Goal: Task Accomplishment & Management: Manage account settings

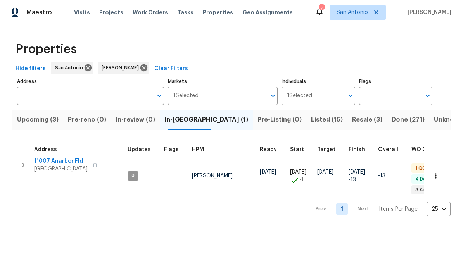
click at [33, 126] on button "Upcoming (3)" at bounding box center [37, 120] width 51 height 20
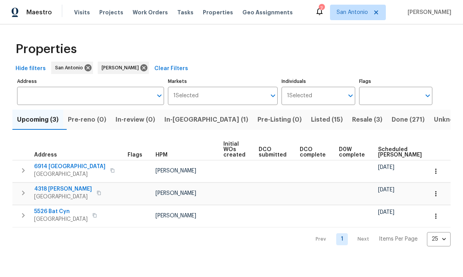
click at [382, 155] on span "Scheduled COE" at bounding box center [400, 152] width 44 height 11
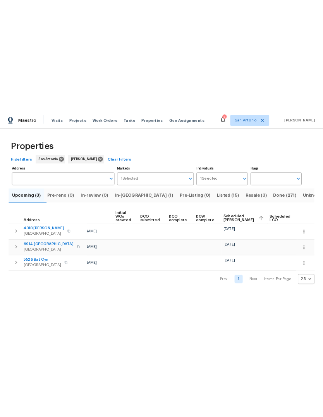
scroll to position [0, 53]
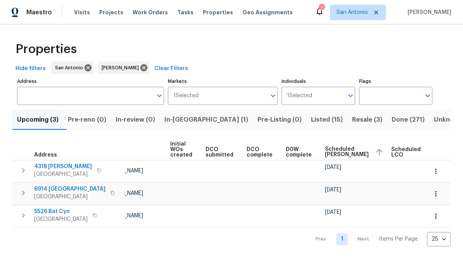
click at [181, 125] on span "In-reno (1)" at bounding box center [206, 119] width 84 height 11
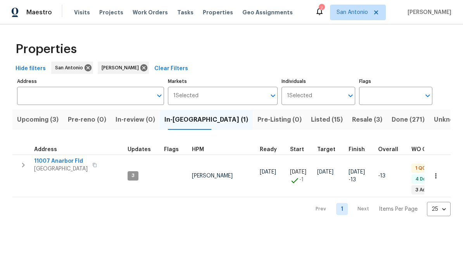
click at [66, 162] on span "11007 Anarbor Fld" at bounding box center [60, 161] width 53 height 8
click at [352, 122] on span "Resale (3)" at bounding box center [367, 119] width 30 height 11
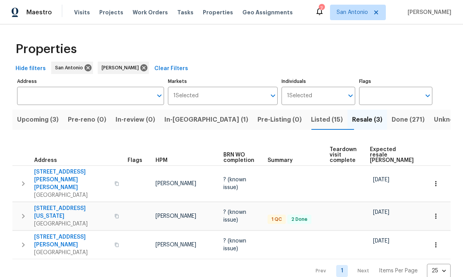
click at [189, 124] on span "In-reno (1)" at bounding box center [206, 119] width 84 height 11
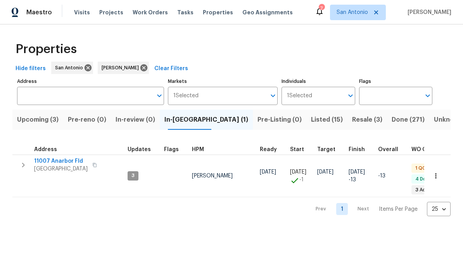
click at [64, 166] on span "San Antonio, TX 78254" at bounding box center [60, 169] width 53 height 8
click at [47, 120] on span "Upcoming (3)" at bounding box center [37, 119] width 41 height 11
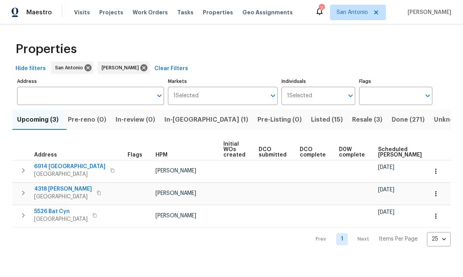
click at [363, 168] on td at bounding box center [355, 171] width 39 height 22
click at [352, 121] on span "Resale (3)" at bounding box center [367, 119] width 30 height 11
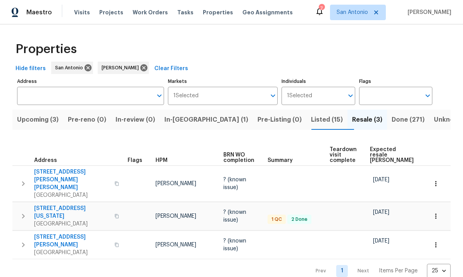
click at [438, 241] on icon "button" at bounding box center [436, 245] width 8 height 8
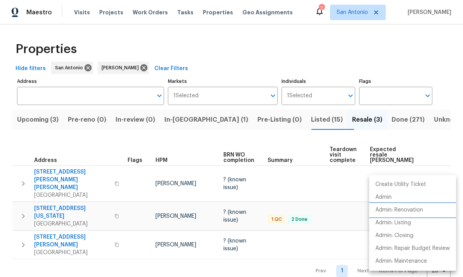
click at [414, 210] on p "Admin: Renovation" at bounding box center [399, 210] width 48 height 8
click at [250, 248] on div at bounding box center [231, 138] width 463 height 277
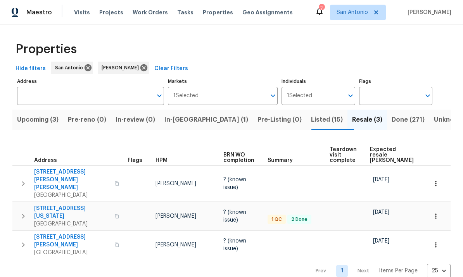
click at [65, 220] on span "San Antonio, TX 78203" at bounding box center [72, 224] width 76 height 8
click at [189, 120] on span "In-reno (1)" at bounding box center [206, 119] width 84 height 11
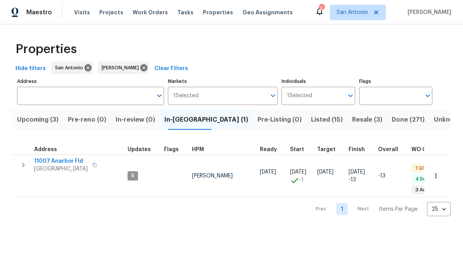
click at [75, 161] on span "11007 Anarbor Fld" at bounding box center [60, 161] width 53 height 8
click at [35, 121] on span "Upcoming (3)" at bounding box center [37, 119] width 41 height 11
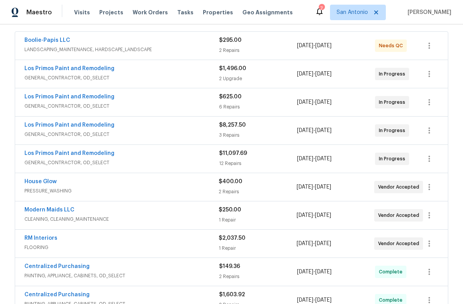
scroll to position [145, 0]
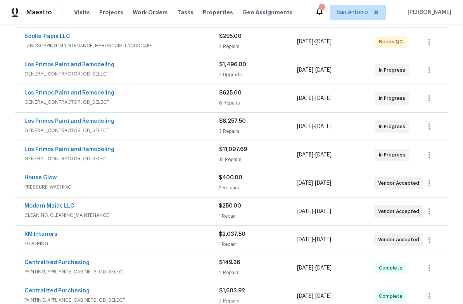
click at [51, 209] on link "Modern Maids LLC" at bounding box center [49, 206] width 50 height 5
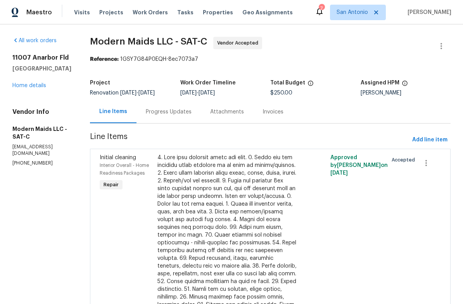
click at [179, 112] on div "Progress Updates" at bounding box center [169, 112] width 46 height 8
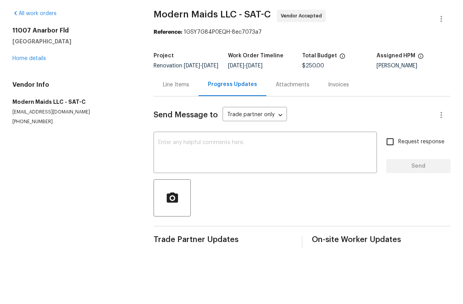
click at [200, 167] on textarea at bounding box center [265, 180] width 214 height 27
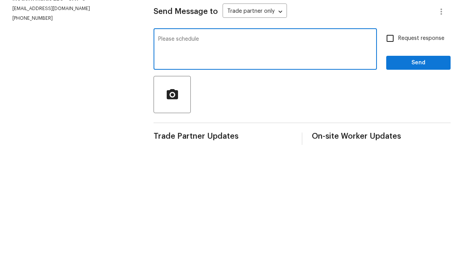
scroll to position [17, 0]
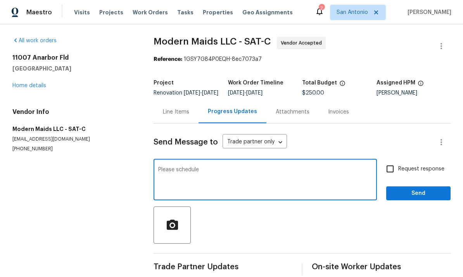
click at [218, 167] on textarea "Please schedule" at bounding box center [265, 180] width 214 height 27
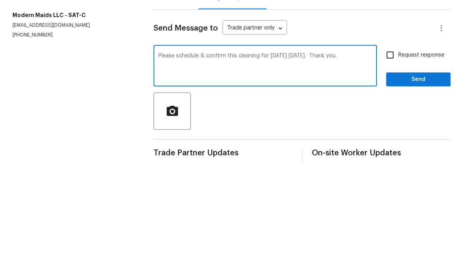
click at [361, 167] on textarea "Please schedule & confirm this cleaning for tomorrow Friday 8/15/25. Thank you." at bounding box center [265, 180] width 214 height 27
click at [366, 167] on textarea "Please schedule & confirm this cleaning for tomorrow Friday 8/15/25. Thank you." at bounding box center [265, 180] width 214 height 27
click at [364, 167] on textarea "Please schedule & confirm this cleaning for tomorrow Friday 8/15/25. Thank you." at bounding box center [265, 180] width 214 height 27
type textarea "Please schedule & confirm this cleaning for tomorrow Friday 8/15/25. Thank you."
click at [85, 64] on section "All work orders 11007 Anarbor Fld San Antonio, TX 78254 Home details Vendor Inf…" at bounding box center [73, 156] width 123 height 239
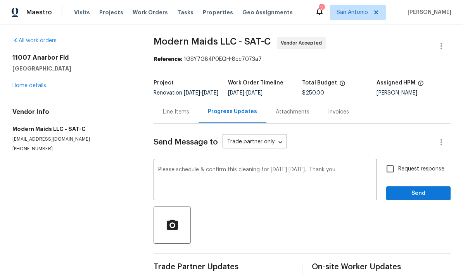
click at [390, 161] on input "Request response" at bounding box center [390, 169] width 16 height 16
checkbox input "true"
click at [415, 189] on span "Send" at bounding box center [418, 194] width 52 height 10
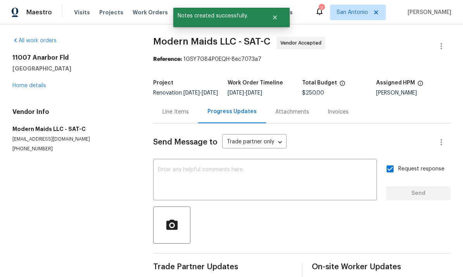
click at [30, 83] on link "Home details" at bounding box center [29, 85] width 34 height 5
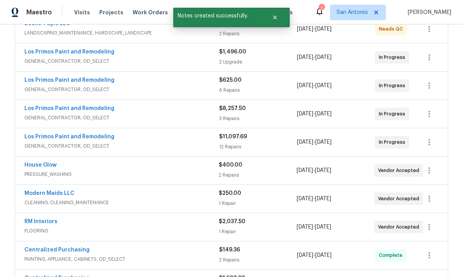
scroll to position [160, 0]
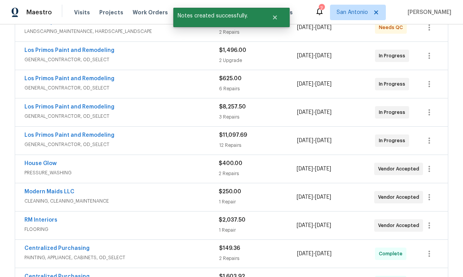
click at [39, 161] on link "House Glow" at bounding box center [40, 163] width 32 height 5
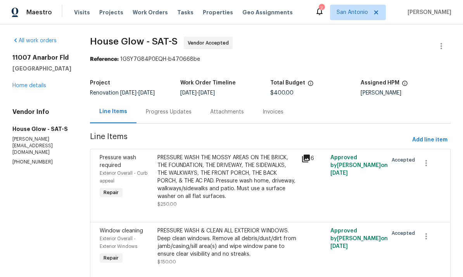
click at [159, 118] on div "Progress Updates" at bounding box center [168, 111] width 64 height 23
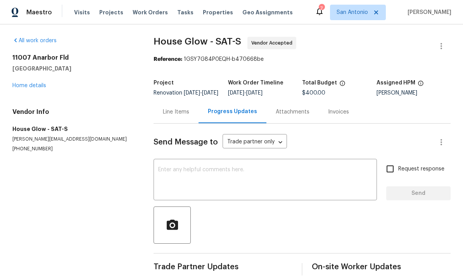
click at [196, 181] on textarea at bounding box center [265, 180] width 214 height 27
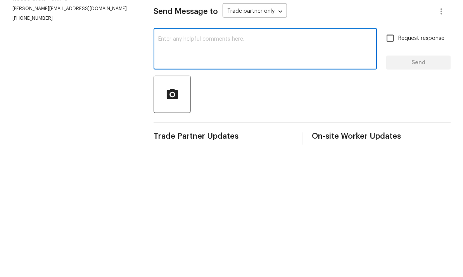
click at [184, 167] on textarea at bounding box center [265, 180] width 214 height 27
paste textarea "Please schedule & confirm this cleaning for tomorrow Friday 8/15/25. Thank you."
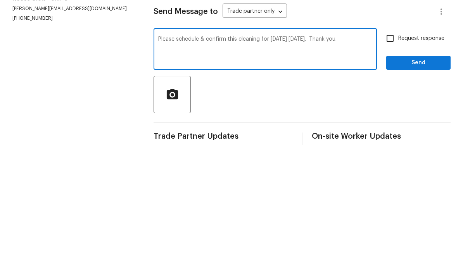
click at [256, 167] on textarea "Please schedule & confirm this cleaning for tomorrow Friday 8/15/25. Thank you." at bounding box center [265, 180] width 214 height 27
click at [183, 167] on textarea "Please schedule & confirm this power washing for tomorrow Friday 8/15/25. Thank…" at bounding box center [265, 180] width 214 height 27
type textarea "Please schedule & confirm this power washing for tomorrow Friday 8/15/25. Thank…"
click at [388, 161] on input "Request response" at bounding box center [390, 169] width 16 height 16
checkbox input "true"
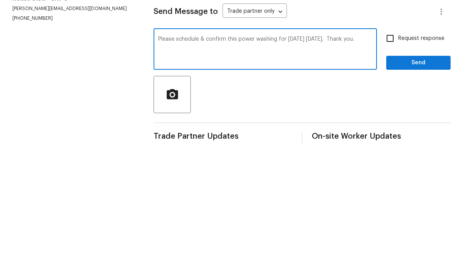
scroll to position [17, 0]
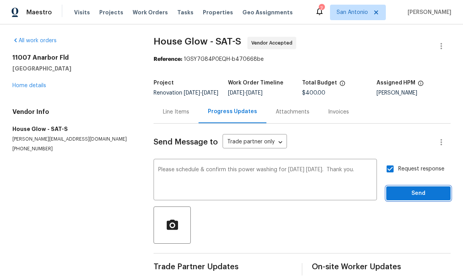
click at [410, 189] on span "Send" at bounding box center [418, 194] width 52 height 10
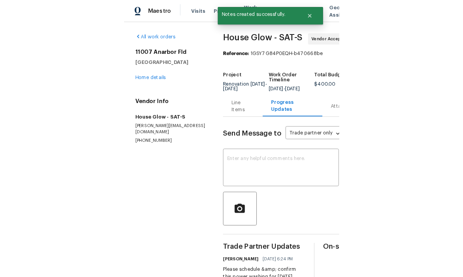
scroll to position [29, 0]
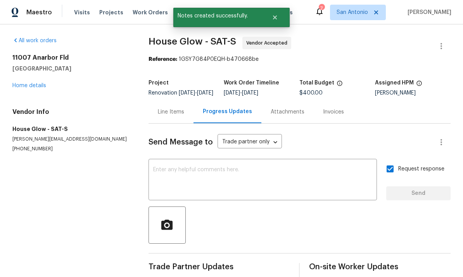
click at [35, 83] on link "Home details" at bounding box center [29, 85] width 34 height 5
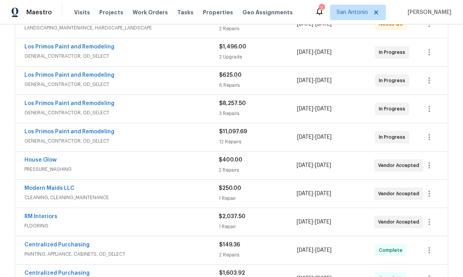
scroll to position [160, 0]
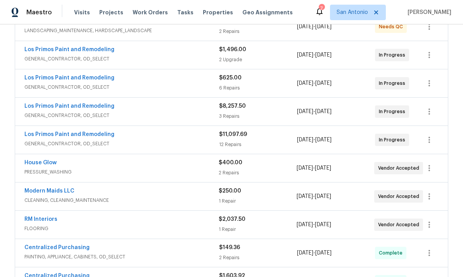
click at [51, 188] on link "Modern Maids LLC" at bounding box center [49, 190] width 50 height 5
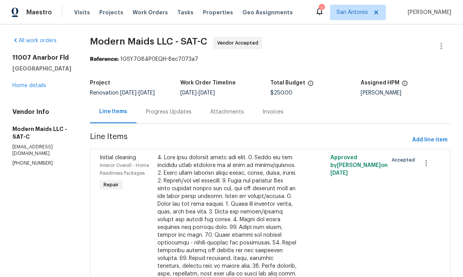
click at [171, 116] on div "Progress Updates" at bounding box center [168, 111] width 64 height 23
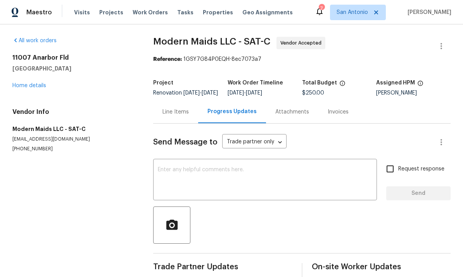
click at [30, 86] on link "Home details" at bounding box center [29, 85] width 34 height 5
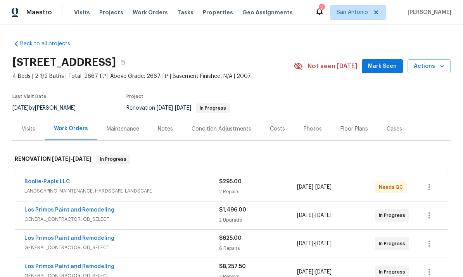
click at [166, 191] on span "LANDSCAPING_MAINTENANCE, HARDSCAPE_LANDSCAPE" at bounding box center [121, 191] width 195 height 8
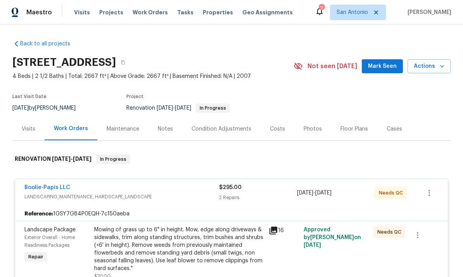
click at [158, 239] on div "Mowing of grass up to 6" in height. Mow, edge along driveways & sidewalks, trim…" at bounding box center [179, 249] width 170 height 47
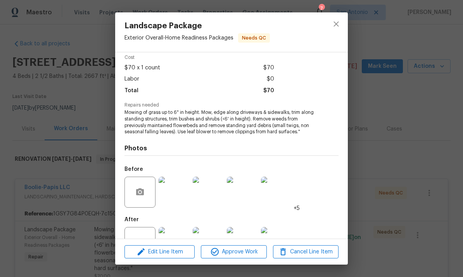
scroll to position [51, 0]
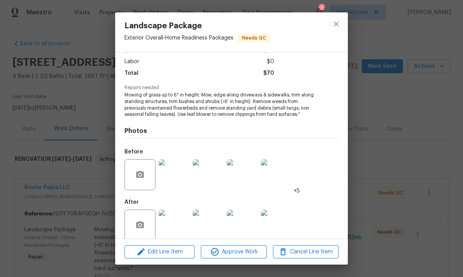
click at [176, 173] on img at bounding box center [174, 174] width 31 height 31
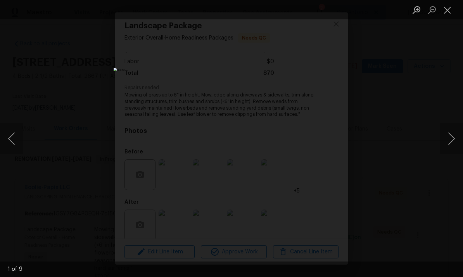
click at [447, 140] on button "Next image" at bounding box center [451, 138] width 23 height 31
click at [447, 134] on button "Next image" at bounding box center [451, 138] width 23 height 31
click at [449, 136] on button "Next image" at bounding box center [451, 138] width 23 height 31
click at [449, 138] on button "Next image" at bounding box center [451, 138] width 23 height 31
click at [453, 140] on button "Next image" at bounding box center [451, 138] width 23 height 31
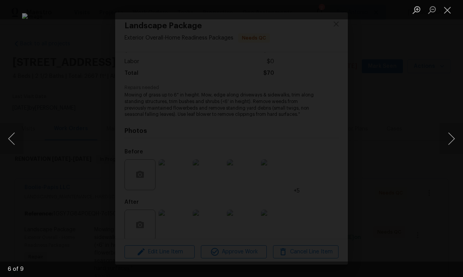
click at [450, 142] on button "Next image" at bounding box center [451, 138] width 23 height 31
click at [447, 136] on button "Next image" at bounding box center [451, 138] width 23 height 31
click at [449, 140] on button "Next image" at bounding box center [451, 138] width 23 height 31
click at [444, 12] on button "Close lightbox" at bounding box center [448, 10] width 16 height 14
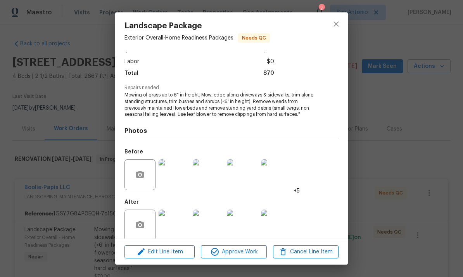
click at [175, 228] on img at bounding box center [174, 225] width 31 height 31
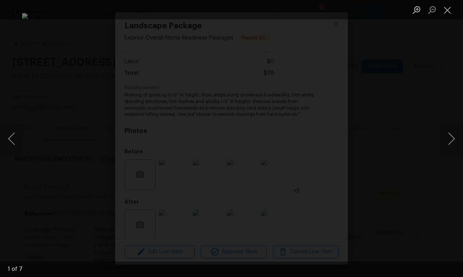
click at [454, 141] on button "Next image" at bounding box center [451, 138] width 23 height 31
click at [452, 142] on button "Next image" at bounding box center [451, 138] width 23 height 31
click at [452, 143] on button "Next image" at bounding box center [451, 138] width 23 height 31
click at [451, 142] on button "Next image" at bounding box center [451, 138] width 23 height 31
click at [452, 142] on button "Next image" at bounding box center [451, 138] width 23 height 31
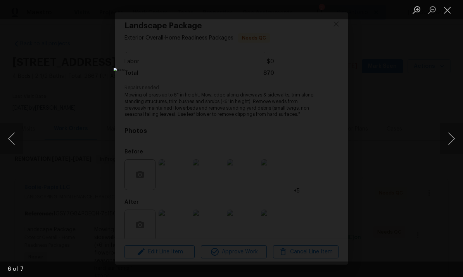
click at [452, 138] on button "Next image" at bounding box center [451, 138] width 23 height 31
click at [449, 141] on button "Next image" at bounding box center [451, 138] width 23 height 31
click at [450, 138] on button "Next image" at bounding box center [451, 138] width 23 height 31
click at [449, 137] on button "Next image" at bounding box center [451, 138] width 23 height 31
click at [450, 138] on button "Next image" at bounding box center [451, 138] width 23 height 31
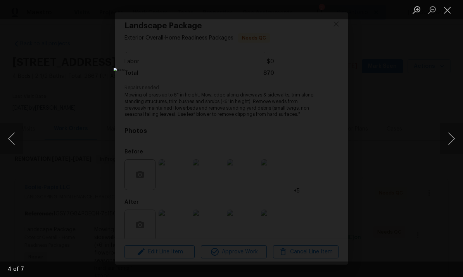
click at [449, 138] on button "Next image" at bounding box center [451, 138] width 23 height 31
click at [453, 140] on button "Next image" at bounding box center [451, 138] width 23 height 31
click at [454, 140] on button "Next image" at bounding box center [451, 138] width 23 height 31
click at [446, 14] on button "Close lightbox" at bounding box center [448, 10] width 16 height 14
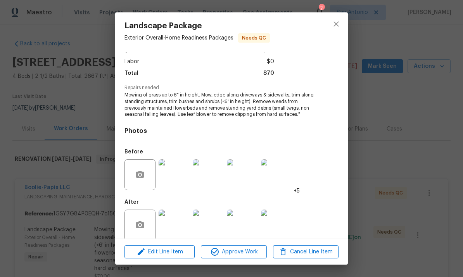
click at [278, 224] on img at bounding box center [276, 225] width 31 height 31
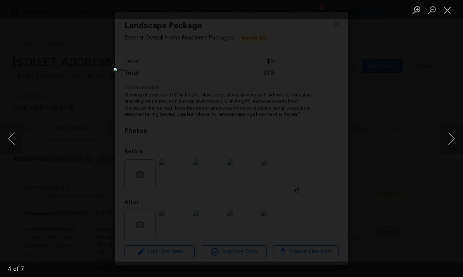
click at [447, 13] on button "Close lightbox" at bounding box center [448, 10] width 16 height 14
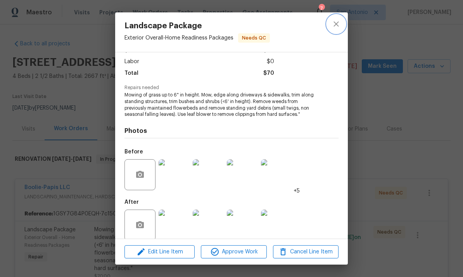
click at [340, 23] on icon "close" at bounding box center [335, 23] width 9 height 9
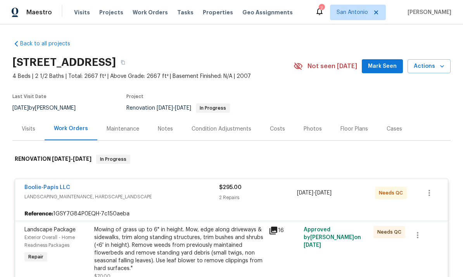
click at [179, 190] on div "Boolie-Papis LLC" at bounding box center [121, 188] width 195 height 9
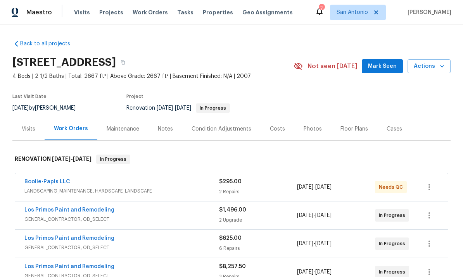
scroll to position [0, 0]
click at [385, 67] on span "Mark Seen" at bounding box center [382, 67] width 29 height 10
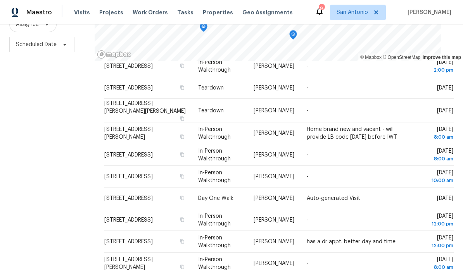
scroll to position [29, 0]
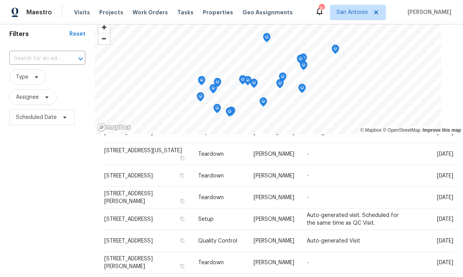
scroll to position [33, 0]
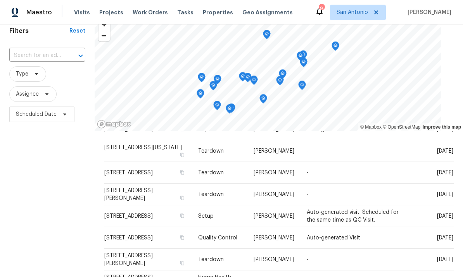
click at [0, 0] on icon at bounding box center [0, 0] width 0 height 0
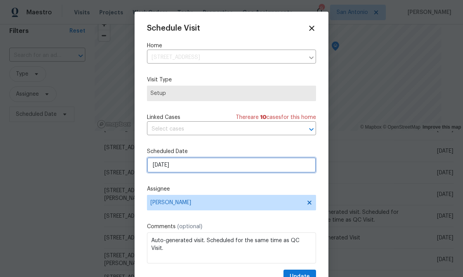
click at [223, 168] on input "[DATE]" at bounding box center [231, 165] width 169 height 16
select select "8"
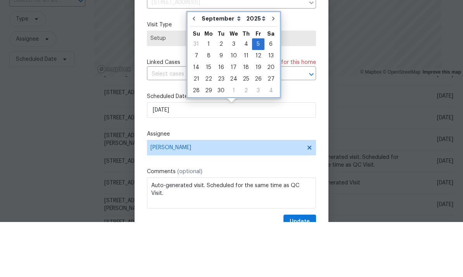
click at [193, 71] on icon "Go to previous month" at bounding box center [194, 74] width 6 height 6
type input "[DATE]"
select select "7"
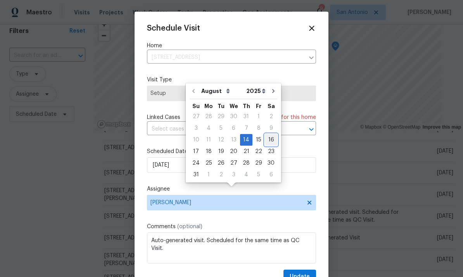
click at [270, 135] on div "16" at bounding box center [271, 140] width 12 height 11
type input "[DATE]"
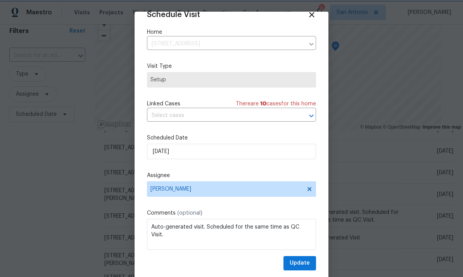
scroll to position [15, 0]
click at [299, 263] on span "Update" at bounding box center [300, 264] width 20 height 10
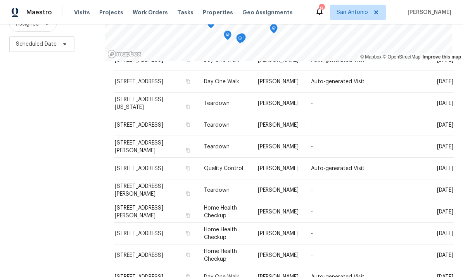
scroll to position [103, 0]
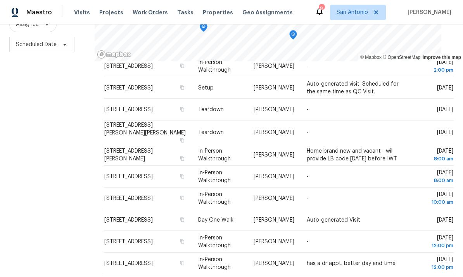
scroll to position [29, 0]
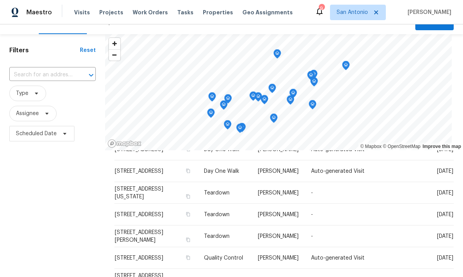
scroll to position [19, 0]
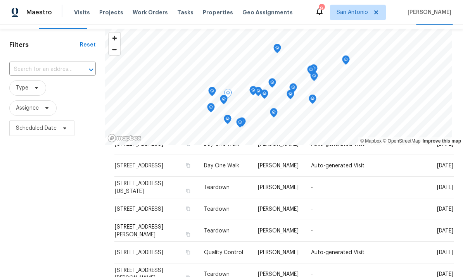
click at [0, 0] on icon at bounding box center [0, 0] width 0 height 0
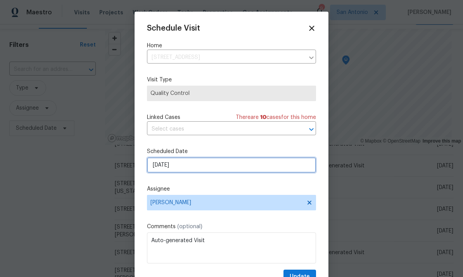
click at [195, 168] on input "[DATE]" at bounding box center [231, 165] width 169 height 16
select select "8"
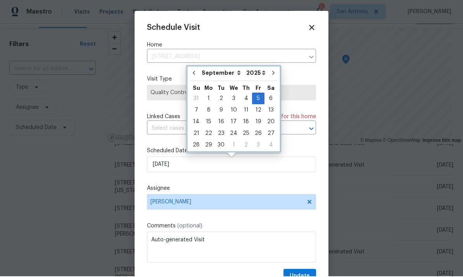
click at [195, 78] on button "Go to previous month" at bounding box center [194, 74] width 12 height 16
type input "[DATE]"
select select "7"
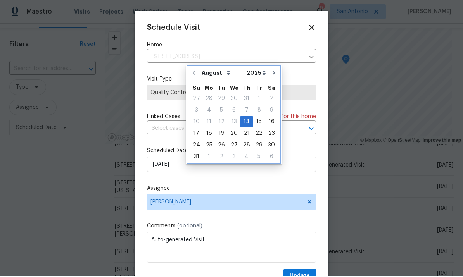
scroll to position [1, 0]
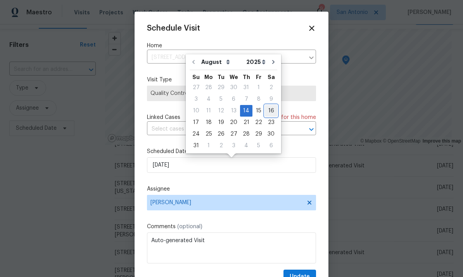
click at [265, 109] on div "16" at bounding box center [271, 110] width 12 height 11
type input "[DATE]"
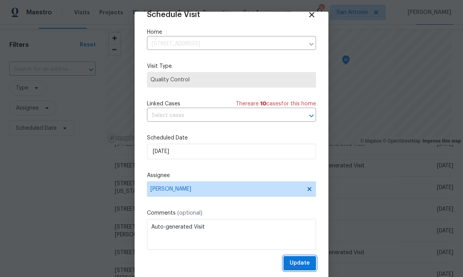
click at [306, 264] on span "Update" at bounding box center [300, 264] width 20 height 10
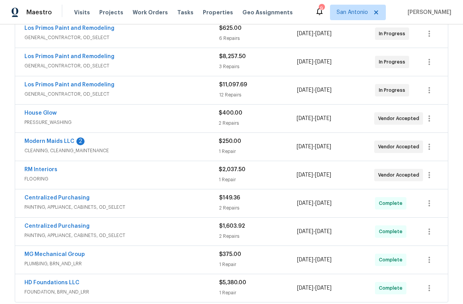
scroll to position [209, 0]
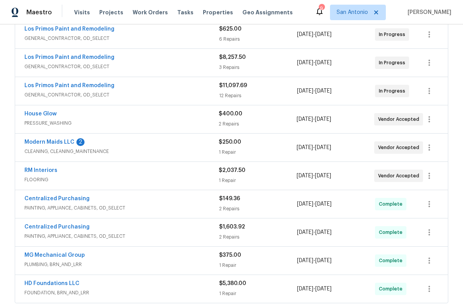
click at [57, 142] on link "Modern Maids LLC" at bounding box center [49, 142] width 50 height 5
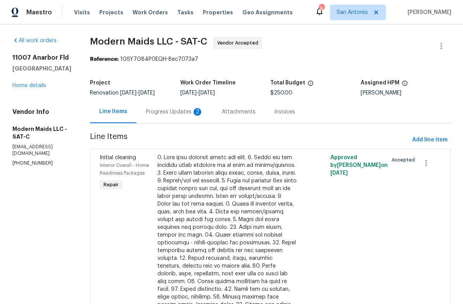
click at [174, 112] on div "Progress Updates 2" at bounding box center [174, 112] width 57 height 8
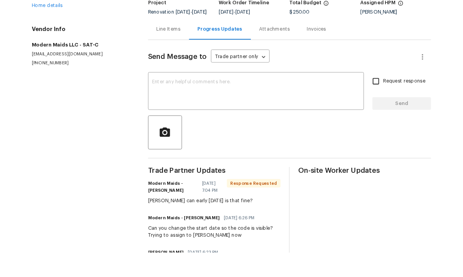
scroll to position [46, 0]
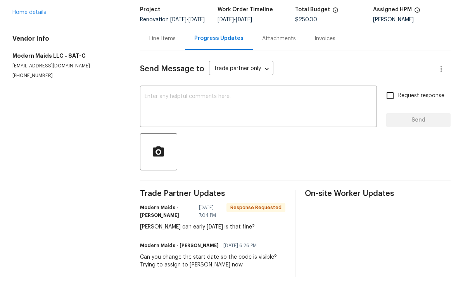
click at [173, 121] on textarea at bounding box center [259, 134] width 228 height 27
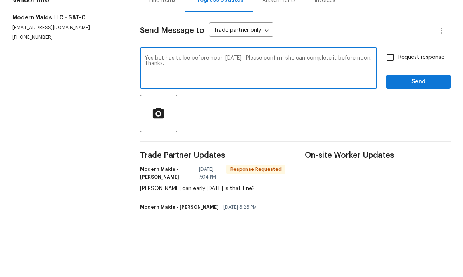
type textarea "Yes but has to be before noon [DATE]. Please confirm she can complete it before…"
click at [415, 143] on span "Send" at bounding box center [418, 148] width 52 height 10
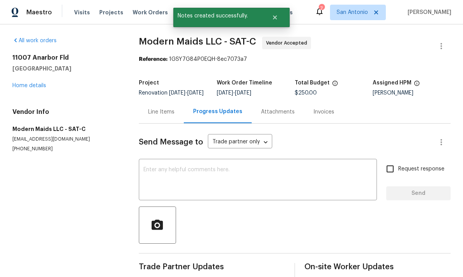
scroll to position [0, 0]
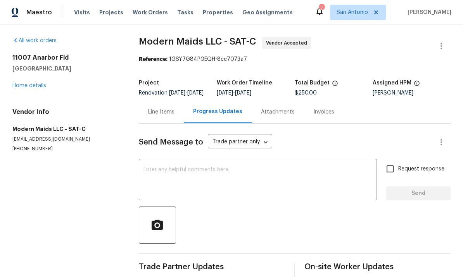
click at [27, 83] on link "Home details" at bounding box center [29, 85] width 34 height 5
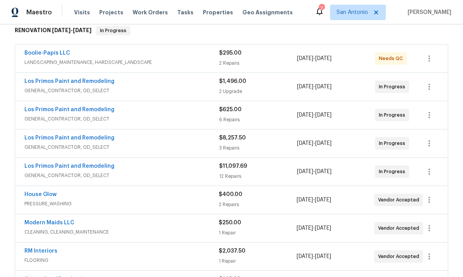
scroll to position [191, 0]
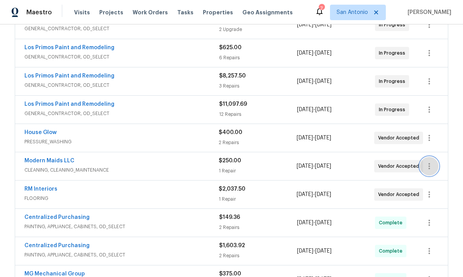
click at [431, 162] on icon "button" at bounding box center [428, 166] width 9 height 9
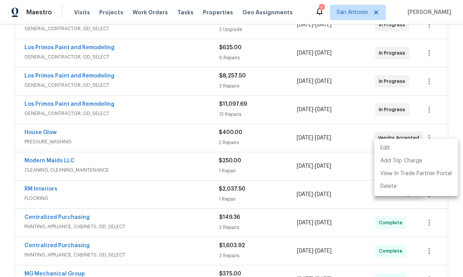
click at [389, 149] on li "Edit" at bounding box center [416, 148] width 84 height 13
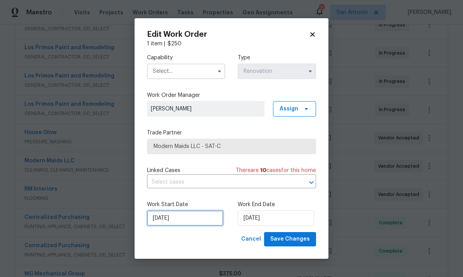
click at [190, 219] on input "8/19/2025" at bounding box center [185, 219] width 76 height 16
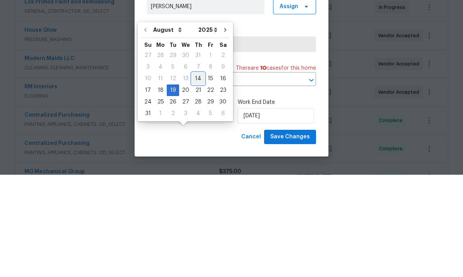
click at [197, 176] on div "14" at bounding box center [198, 181] width 12 height 11
type input "[DATE]"
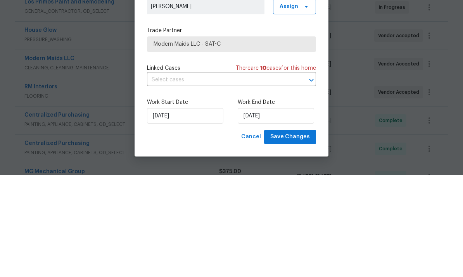
scroll to position [29, 0]
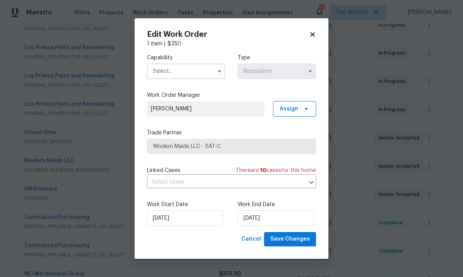
click at [181, 64] on input "text" at bounding box center [186, 72] width 78 height 16
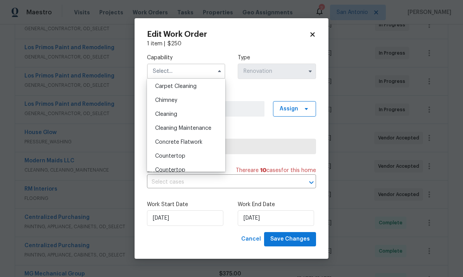
scroll to position [85, 0]
click at [170, 109] on div "Cleaning" at bounding box center [186, 114] width 74 height 14
type input "Cleaning"
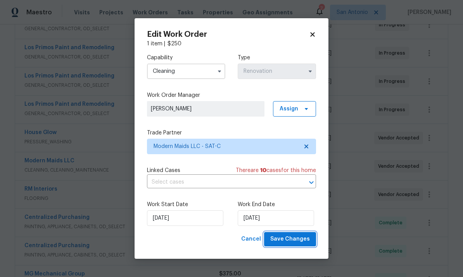
click at [291, 242] on span "Save Changes" at bounding box center [290, 240] width 40 height 10
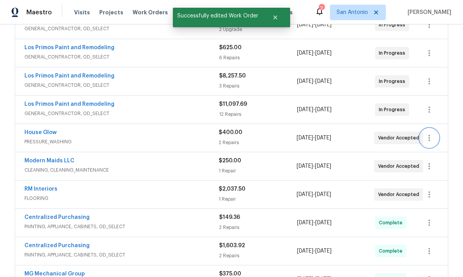
click at [430, 135] on icon "button" at bounding box center [429, 138] width 2 height 6
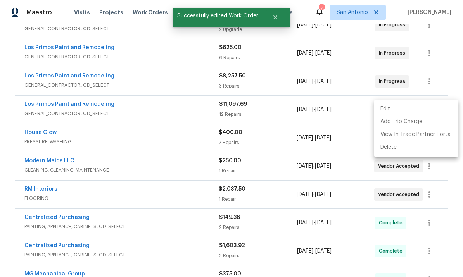
click at [388, 107] on li "Edit" at bounding box center [416, 109] width 84 height 13
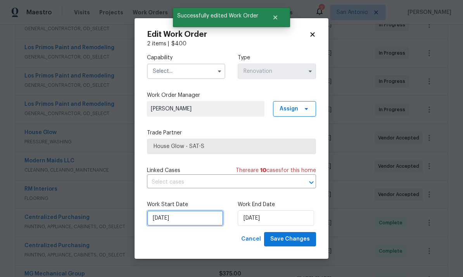
click at [188, 223] on input "8/19/2025" at bounding box center [185, 219] width 76 height 16
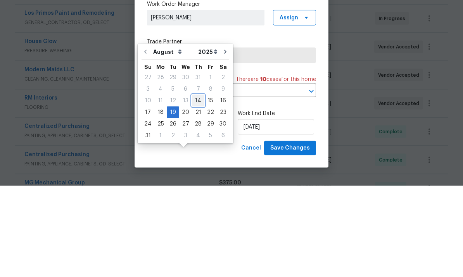
click at [194, 186] on div "14" at bounding box center [198, 191] width 12 height 11
type input "[DATE]"
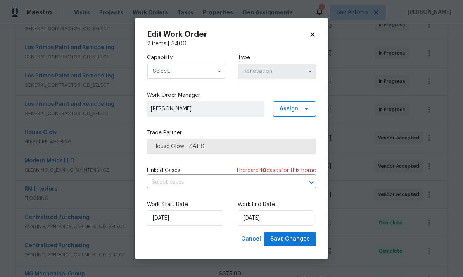
click at [183, 71] on input "text" at bounding box center [186, 72] width 78 height 16
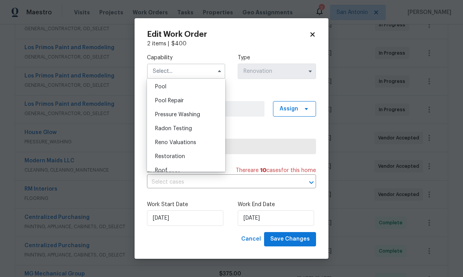
scroll to position [708, 0]
click at [187, 115] on span "Pressure Washing" at bounding box center [177, 114] width 45 height 5
type input "Pressure Washing"
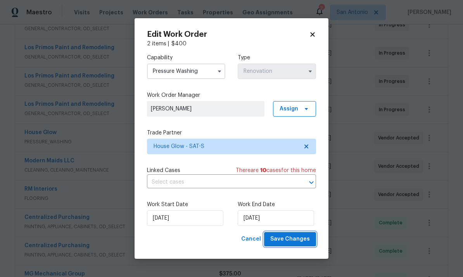
click at [290, 243] on span "Save Changes" at bounding box center [290, 240] width 40 height 10
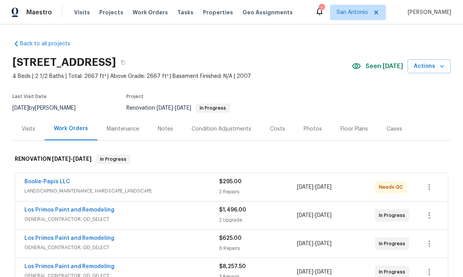
click at [344, 131] on div "Floor Plans" at bounding box center [354, 129] width 28 height 8
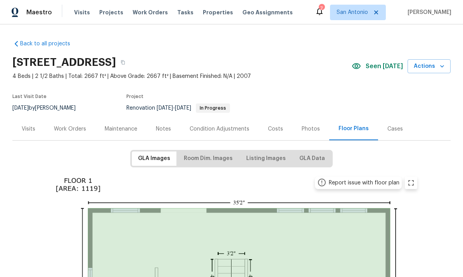
click at [269, 129] on div "Costs" at bounding box center [275, 129] width 15 height 8
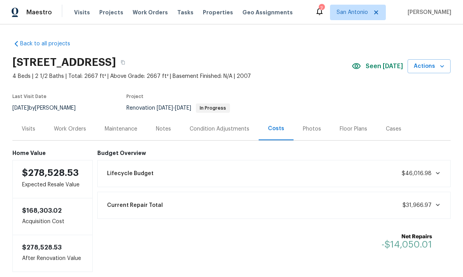
click at [309, 130] on div "Photos" at bounding box center [312, 129] width 18 height 8
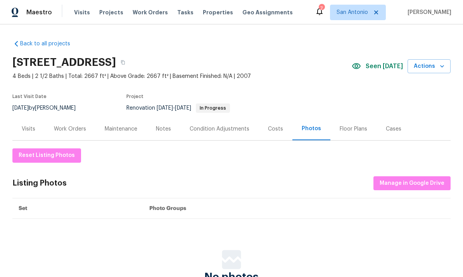
click at [72, 132] on div "Work Orders" at bounding box center [70, 129] width 32 height 8
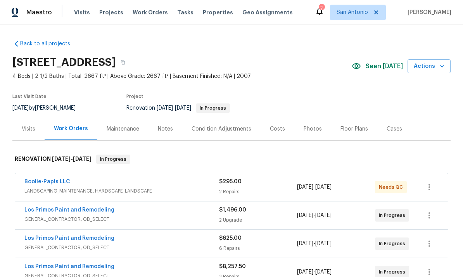
click at [275, 133] on div "Costs" at bounding box center [278, 128] width 34 height 23
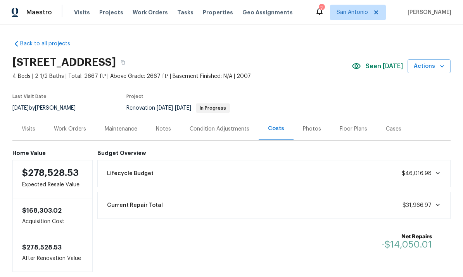
click at [65, 127] on div "Work Orders" at bounding box center [70, 129] width 32 height 8
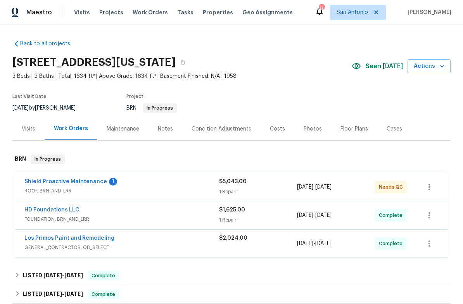
click at [81, 184] on link "Shield Proactive Maintenance" at bounding box center [65, 181] width 83 height 5
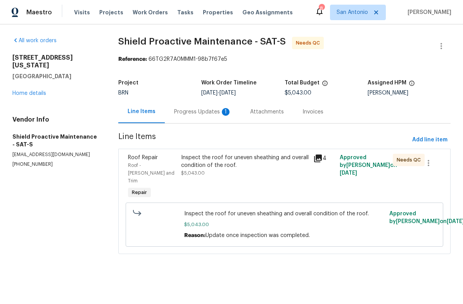
click at [207, 114] on div "Progress Updates 1" at bounding box center [202, 112] width 57 height 8
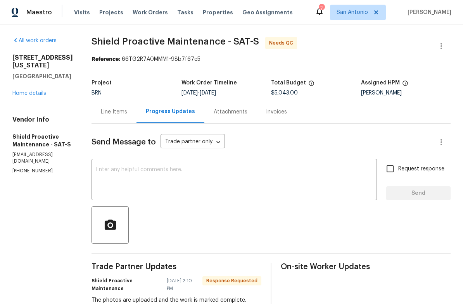
click at [50, 92] on div "2134 Virginia Blvd San Antonio, TX 78203 Home details" at bounding box center [42, 75] width 60 height 43
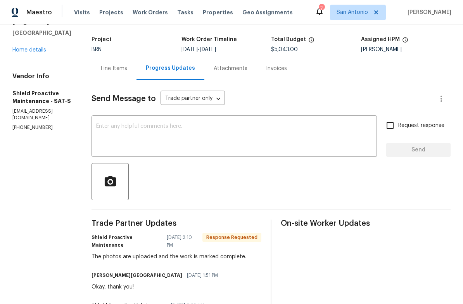
scroll to position [34, 0]
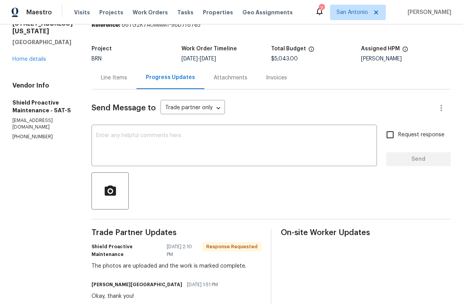
click at [106, 82] on div "Line Items" at bounding box center [114, 78] width 26 height 8
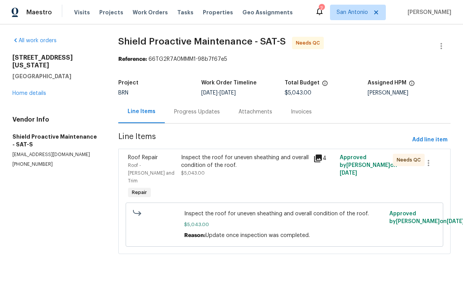
click at [219, 171] on div "Inspect the roof for uneven sheathing and overall condition of the roof. $5,043…" at bounding box center [245, 165] width 128 height 23
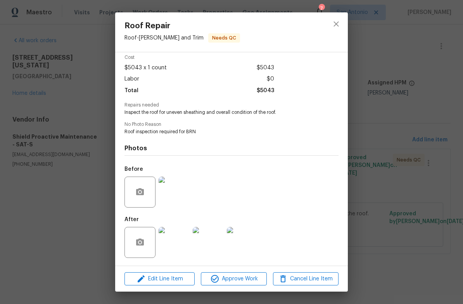
scroll to position [36, 0]
click at [173, 193] on img at bounding box center [174, 192] width 31 height 31
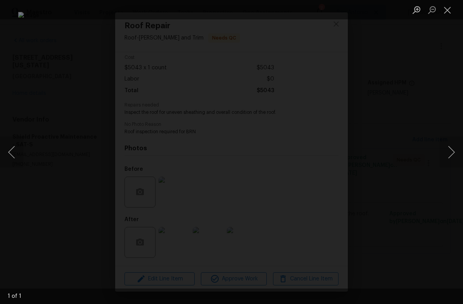
click at [444, 16] on button "Close lightbox" at bounding box center [448, 10] width 16 height 14
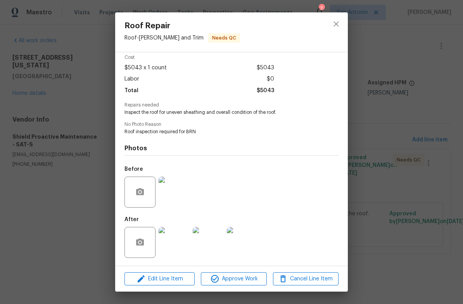
click at [176, 242] on img at bounding box center [174, 242] width 31 height 31
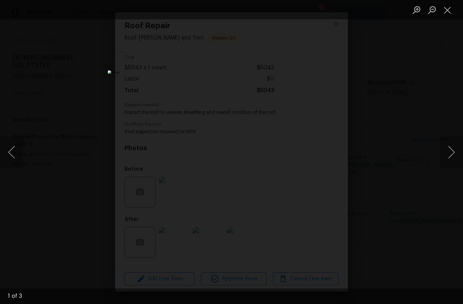
click at [184, 71] on img "Lightbox" at bounding box center [232, 152] width 248 height 163
click at [183, 71] on img "Lightbox" at bounding box center [228, 152] width 248 height 163
click at [195, 71] on img "Lightbox" at bounding box center [228, 152] width 248 height 163
click at [451, 155] on button "Next image" at bounding box center [451, 152] width 23 height 31
click at [209, 112] on img "Lightbox" at bounding box center [293, 227] width 773 height 508
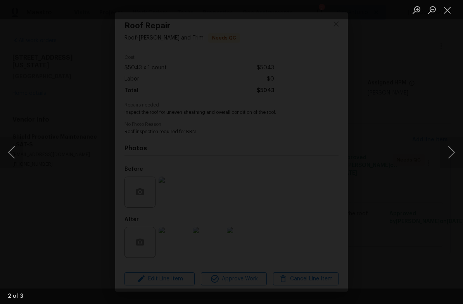
click at [214, 115] on img "Lightbox" at bounding box center [293, 222] width 696 height 458
click at [302, 110] on img "Lightbox" at bounding box center [123, 210] width 640 height 421
click at [300, 179] on img "Lightbox" at bounding box center [100, 100] width 732 height 481
click at [454, 150] on button "Next image" at bounding box center [451, 152] width 23 height 31
click at [454, 152] on button "Next image" at bounding box center [451, 152] width 23 height 31
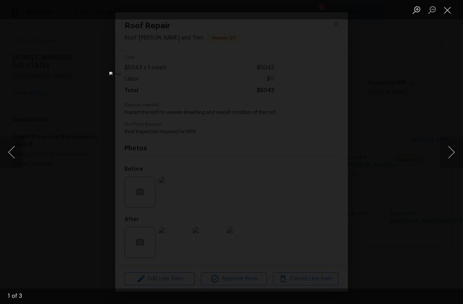
click at [448, 156] on button "Next image" at bounding box center [451, 152] width 23 height 31
click at [449, 150] on button "Next image" at bounding box center [451, 152] width 23 height 31
click at [450, 152] on button "Next image" at bounding box center [451, 152] width 23 height 31
click at [448, 10] on button "Close lightbox" at bounding box center [448, 10] width 16 height 14
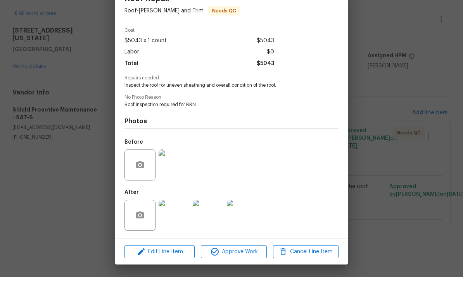
click at [374, 31] on div "Roof Repair Roof - Eaves and Trim Needs QC Vendor Shield Proactive Maintenance …" at bounding box center [231, 152] width 463 height 304
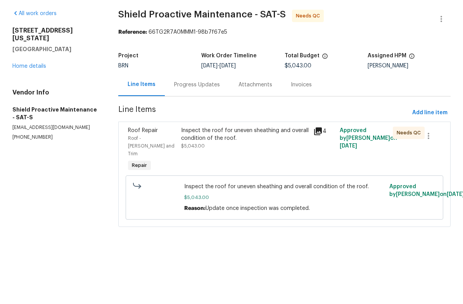
click at [36, 91] on link "Home details" at bounding box center [29, 93] width 34 height 5
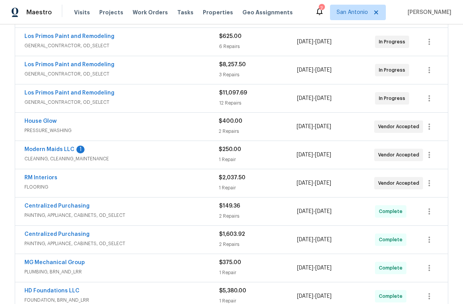
scroll to position [204, 0]
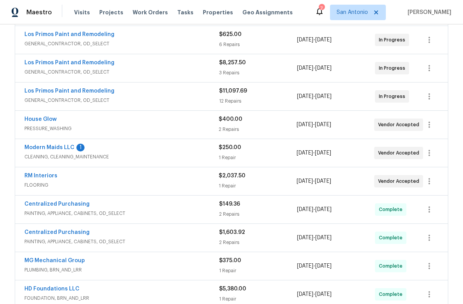
click at [56, 147] on link "Modern Maids LLC" at bounding box center [49, 147] width 50 height 5
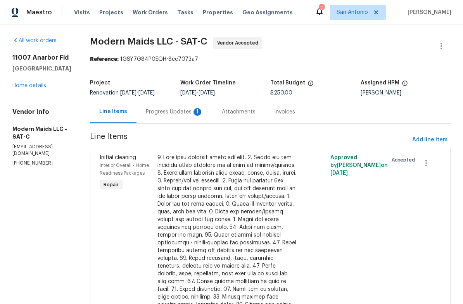
click at [173, 110] on div "Progress Updates 1" at bounding box center [174, 112] width 57 height 8
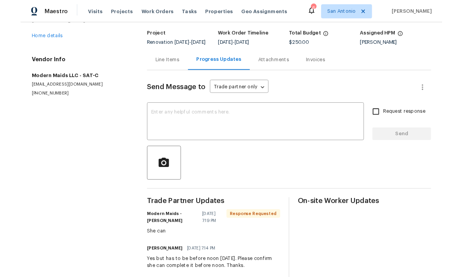
scroll to position [45, 0]
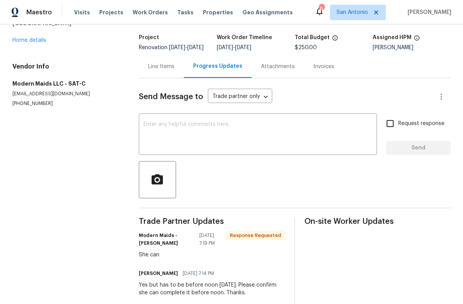
click at [176, 139] on textarea at bounding box center [257, 135] width 229 height 27
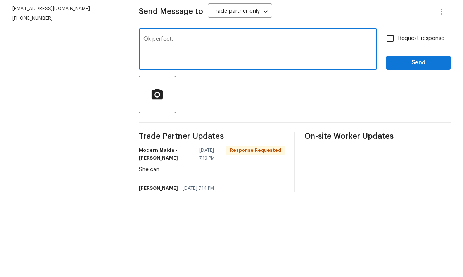
type textarea "Ok perfect."
click at [410, 143] on span "Send" at bounding box center [418, 148] width 52 height 10
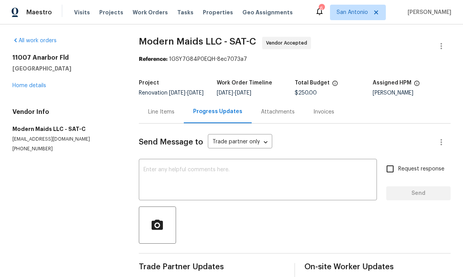
scroll to position [0, 0]
click at [26, 83] on link "Home details" at bounding box center [29, 85] width 34 height 5
